Goal: Information Seeking & Learning: Learn about a topic

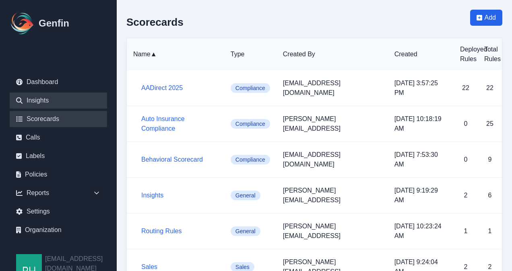
click at [38, 97] on link "Insights" at bounding box center [58, 101] width 97 height 16
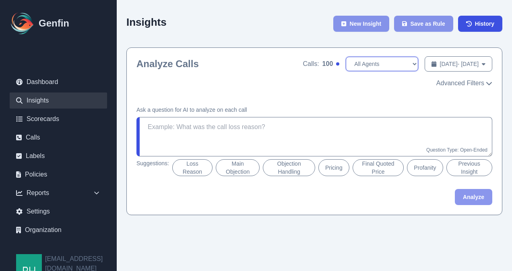
click at [387, 65] on select "All Agents Abdulla Ali Ana Martinez Angela Barnett Annaly Castillo Antonio Vasq…" at bounding box center [382, 64] width 72 height 14
click at [480, 80] on span "Advanced Filters" at bounding box center [460, 83] width 48 height 10
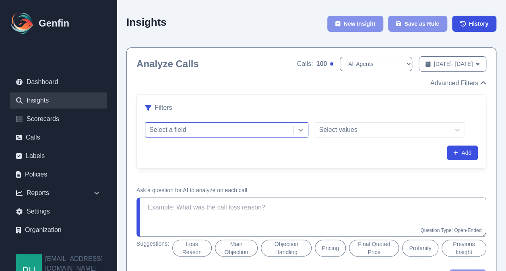
click at [298, 131] on icon at bounding box center [300, 130] width 8 height 8
click at [457, 129] on div "Select values" at bounding box center [390, 129] width 150 height 15
click at [377, 65] on select "All Agents Abdulla Ali Ana Martinez Angela Barnett Annaly Castillo Antonio Vasq…" at bounding box center [375, 64] width 72 height 14
click at [298, 131] on icon at bounding box center [300, 130] width 8 height 8
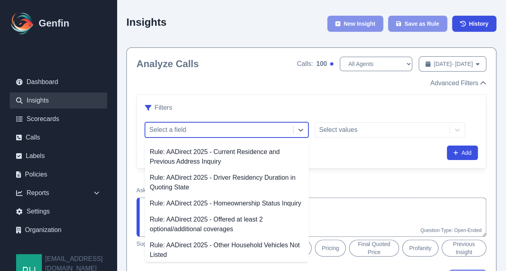
scroll to position [372, 0]
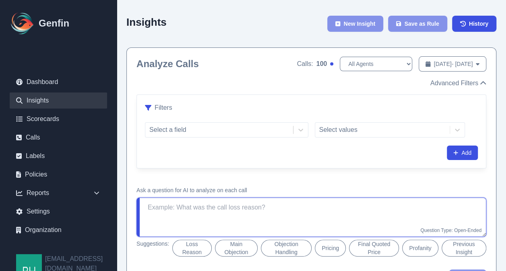
click at [334, 210] on textarea at bounding box center [311, 217] width 350 height 39
click at [292, 207] on textarea at bounding box center [311, 217] width 350 height 39
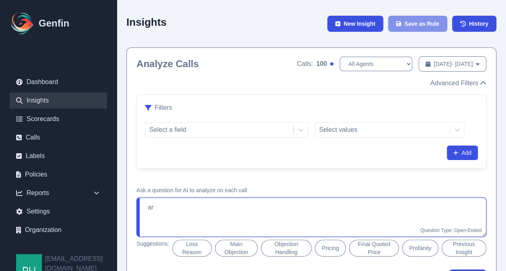
type textarea "a"
type textarea "h"
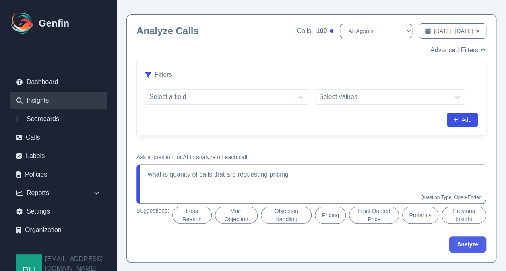
click at [461, 238] on button "Analyze" at bounding box center [467, 245] width 37 height 16
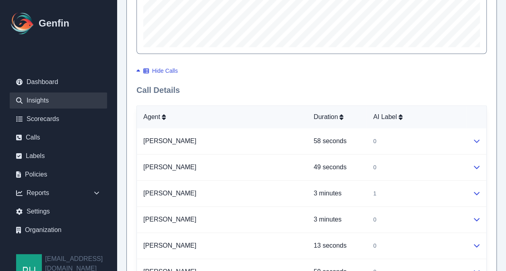
scroll to position [494, 0]
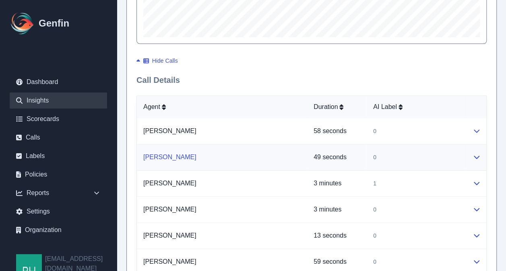
click at [162, 155] on link "[PERSON_NAME]" at bounding box center [169, 157] width 53 height 7
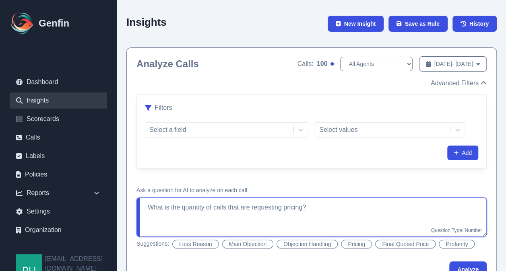
drag, startPoint x: 318, startPoint y: 205, endPoint x: 119, endPoint y: 206, distance: 199.5
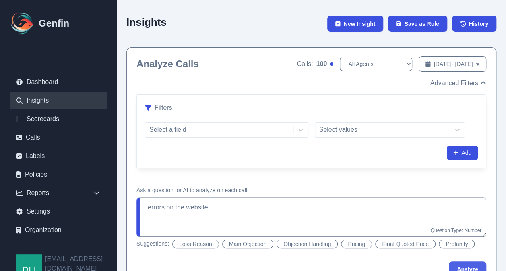
click at [468, 268] on button "Analyze" at bounding box center [467, 269] width 37 height 16
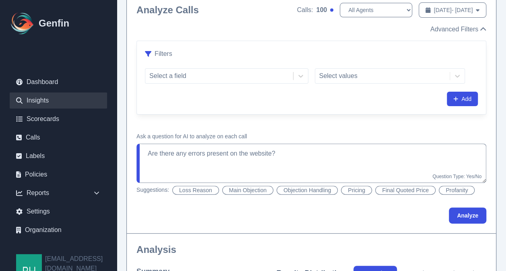
scroll to position [50, 0]
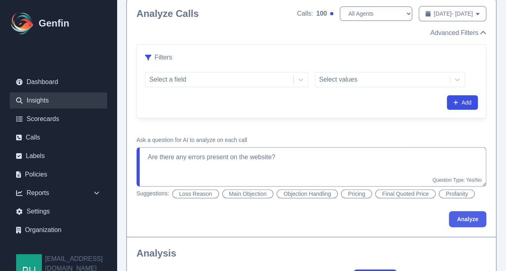
click at [460, 215] on button "Analyze" at bounding box center [467, 219] width 37 height 16
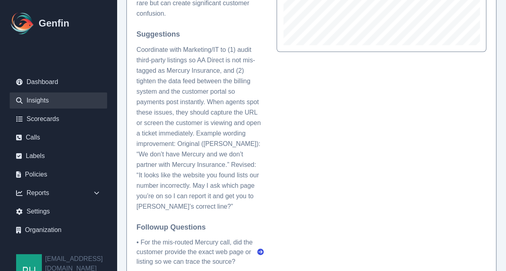
scroll to position [449, 0]
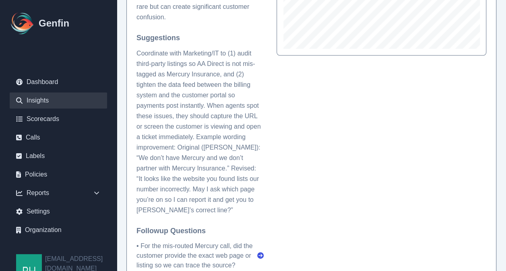
drag, startPoint x: 505, startPoint y: 55, endPoint x: 505, endPoint y: 64, distance: 9.3
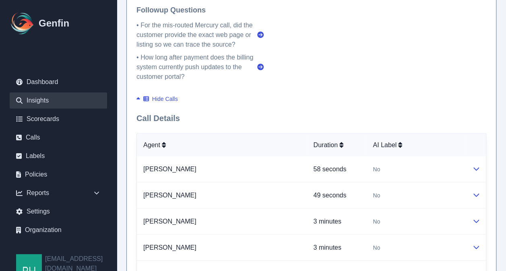
scroll to position [674, 0]
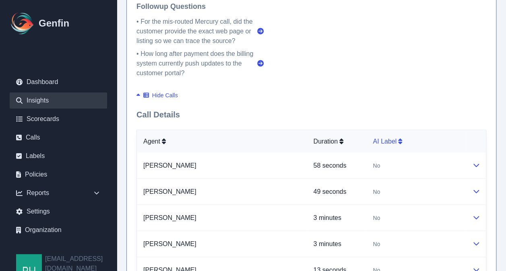
click at [398, 140] on icon at bounding box center [400, 141] width 4 height 6
click at [475, 165] on icon at bounding box center [476, 165] width 6 height 3
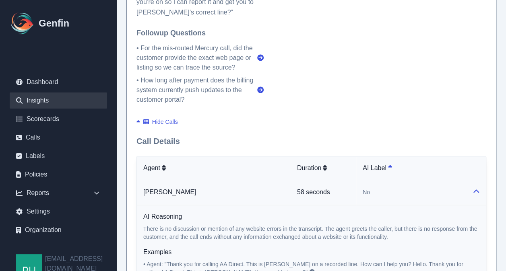
scroll to position [640, 0]
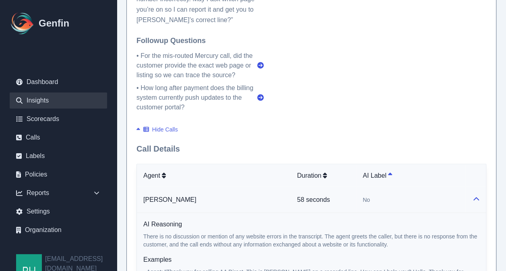
click at [137, 129] on icon at bounding box center [138, 129] width 4 height 6
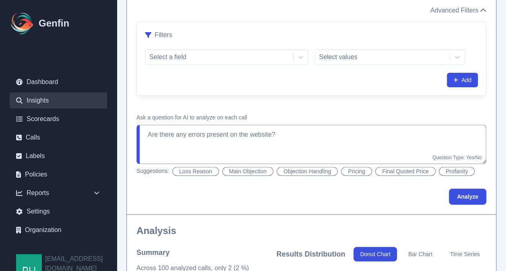
scroll to position [71, 0]
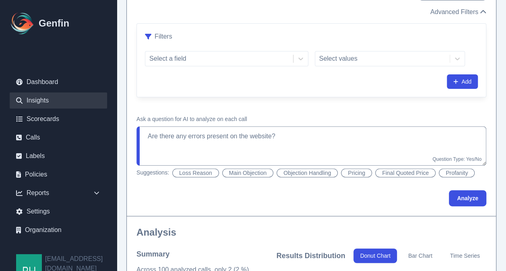
click at [357, 170] on button "Pricing" at bounding box center [356, 173] width 31 height 9
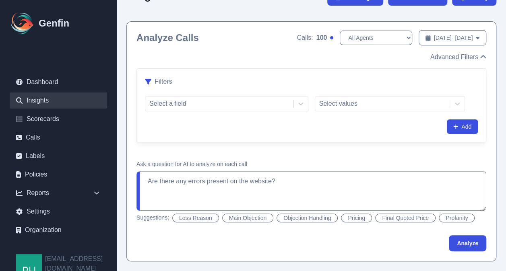
type textarea "How did the agent present pricing? If this wasn't a sales call, use 'N/A'."
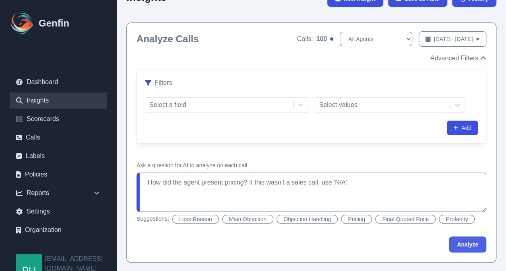
click at [459, 243] on button "Analyze" at bounding box center [467, 245] width 37 height 16
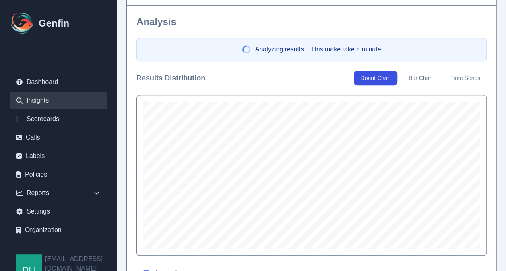
scroll to position [282, 0]
